Goal: Task Accomplishment & Management: Complete application form

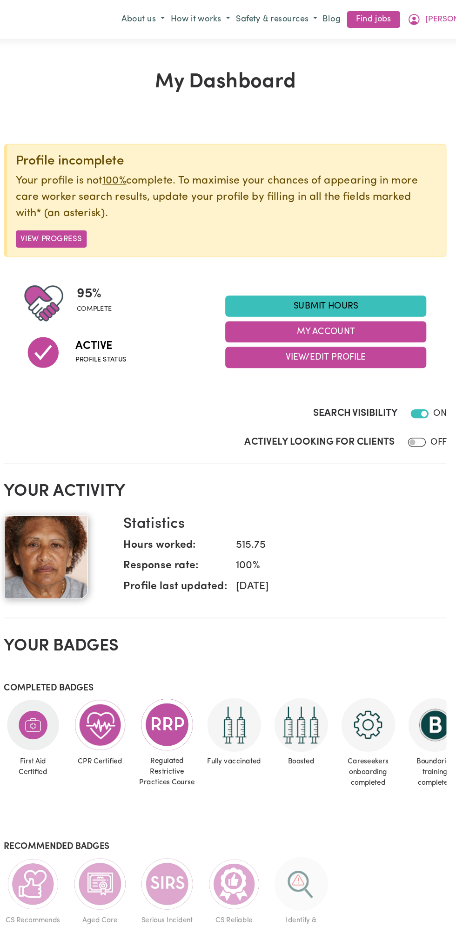
click at [353, 246] on link "Submit Hours" at bounding box center [311, 255] width 167 height 18
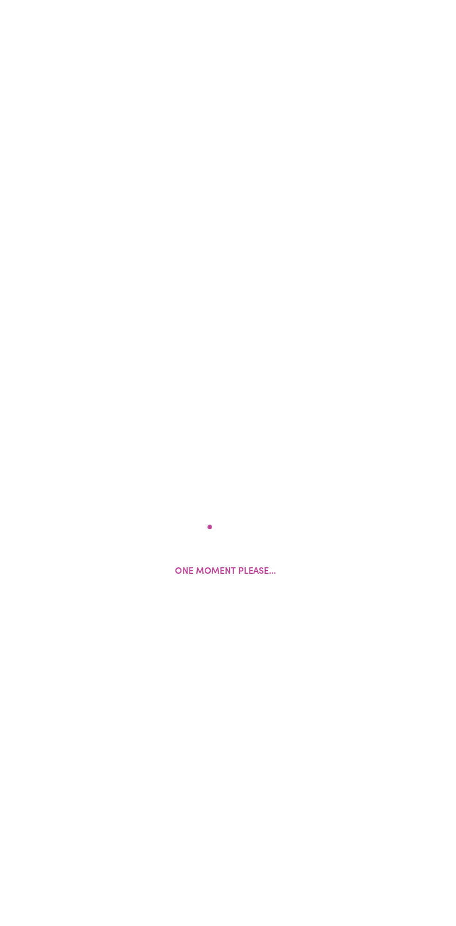
click at [334, 241] on div "One moment please..." at bounding box center [228, 463] width 456 height 926
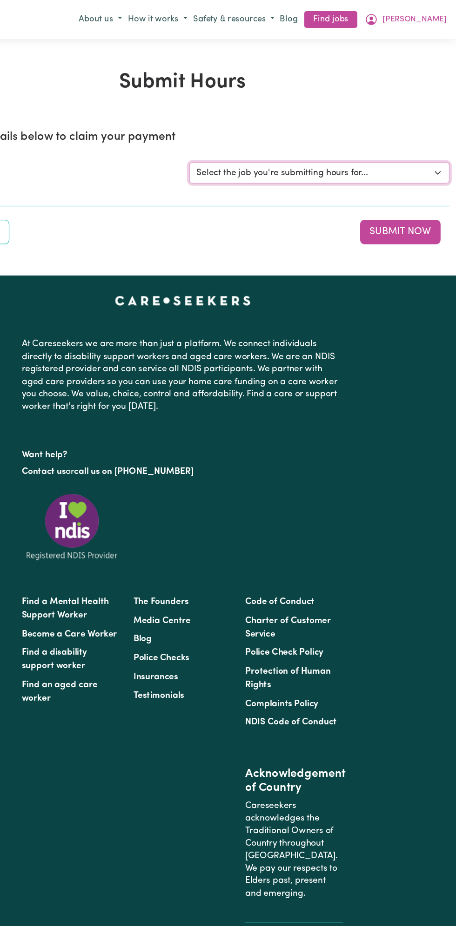
click at [340, 144] on select "Select the job you're submitting hours for... [Vartouhie (Rosie) Gharibian] Fem…" at bounding box center [341, 144] width 217 height 18
click at [446, 146] on select "Select the job you're submitting hours for... [Vartouhie (Rosie) Gharibian] Fem…" at bounding box center [341, 144] width 217 height 18
select select "13810"
click at [233, 135] on select "Select the job you're submitting hours for... [Vartouhie (Rosie) Gharibian] Fem…" at bounding box center [341, 144] width 217 height 18
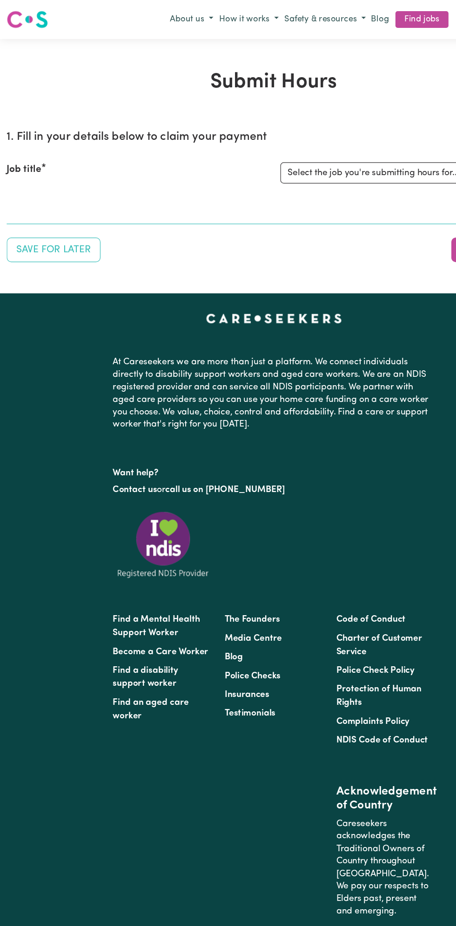
click at [300, 142] on select "Select the job you're submitting hours for..." at bounding box center [341, 144] width 217 height 18
click at [287, 151] on select "Select the job you're submitting hours for..." at bounding box center [341, 144] width 217 height 18
